Goal: Information Seeking & Learning: Learn about a topic

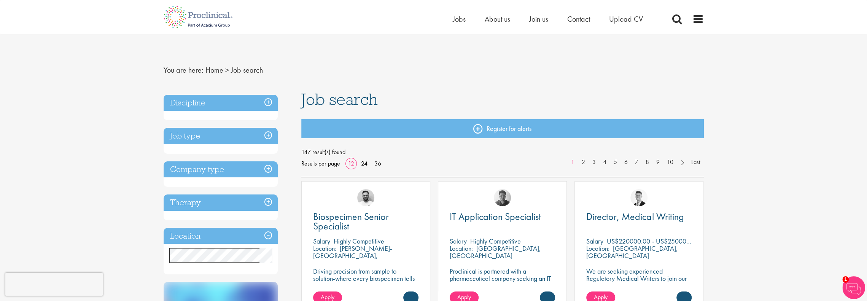
click at [267, 101] on h3 "Discipline" at bounding box center [221, 103] width 114 height 16
click at [271, 99] on h3 "Discipline" at bounding box center [221, 103] width 114 height 16
click at [269, 100] on h3 "Discipline" at bounding box center [221, 103] width 114 height 16
click at [268, 101] on h3 "Discipline" at bounding box center [221, 103] width 114 height 16
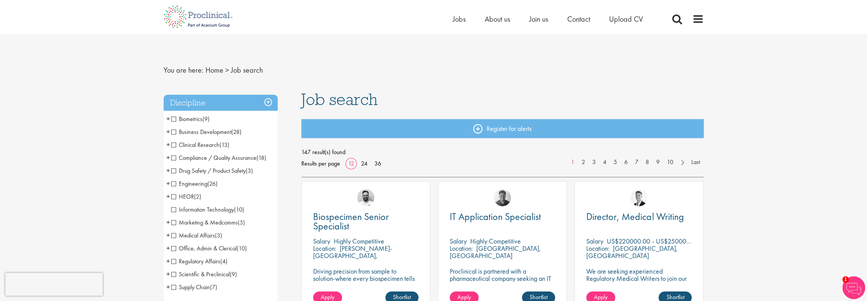
click at [175, 261] on span "Regulatory Affairs" at bounding box center [195, 261] width 49 height 8
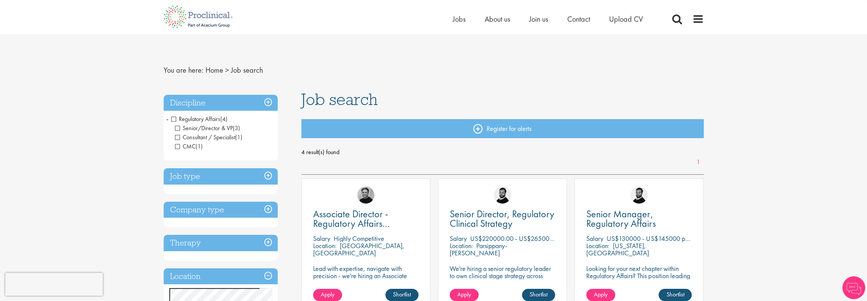
click at [176, 144] on span "CMC" at bounding box center [185, 146] width 21 height 8
